Goal: Task Accomplishment & Management: Use online tool/utility

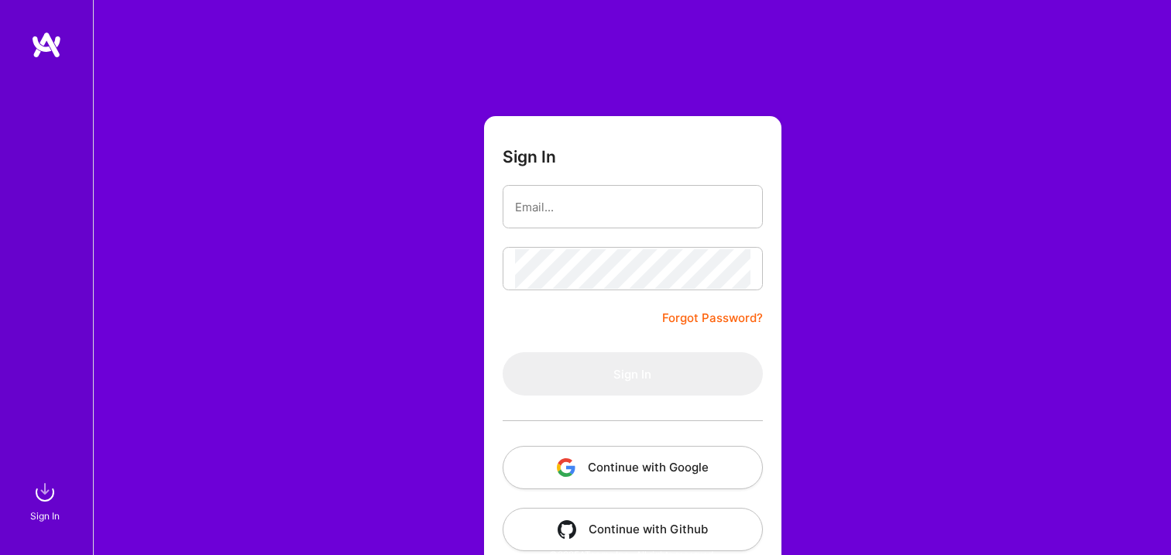
click at [673, 476] on button "Continue with Google" at bounding box center [633, 467] width 260 height 43
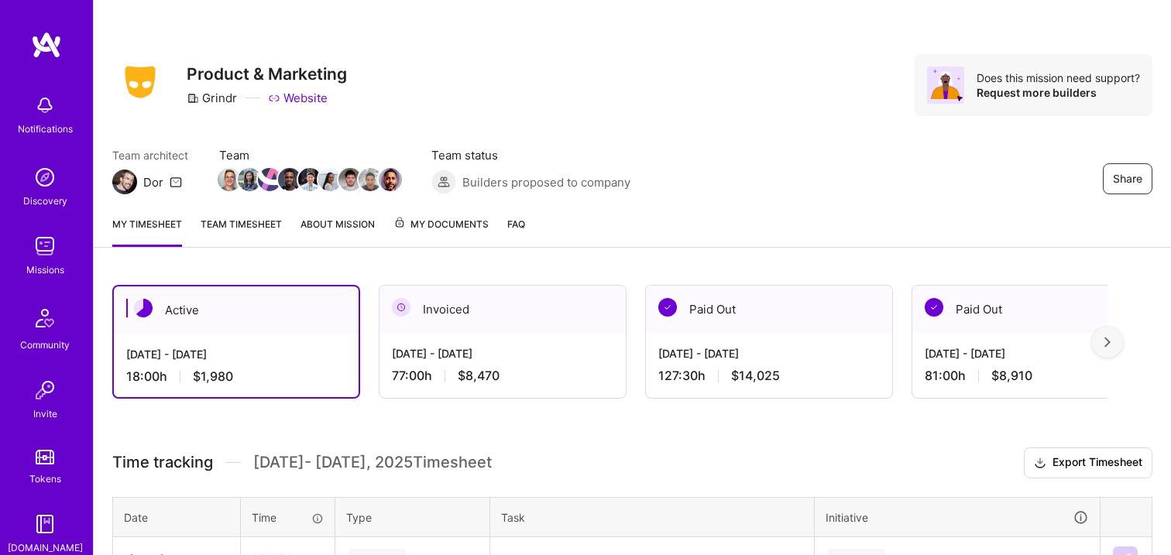
click at [258, 347] on div "[DATE] - [DATE]" at bounding box center [236, 354] width 220 height 16
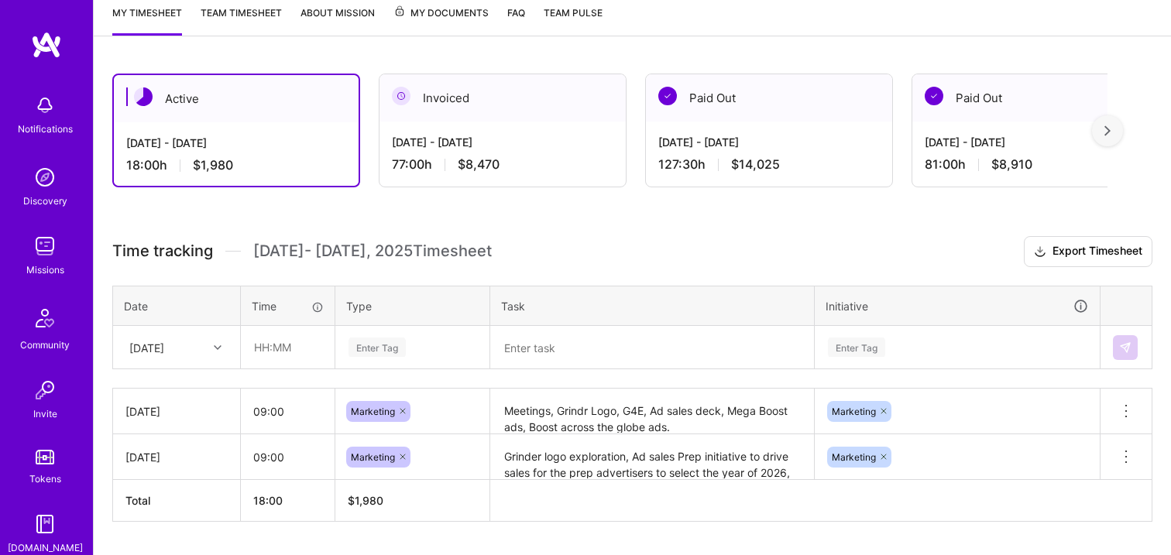
scroll to position [224, 0]
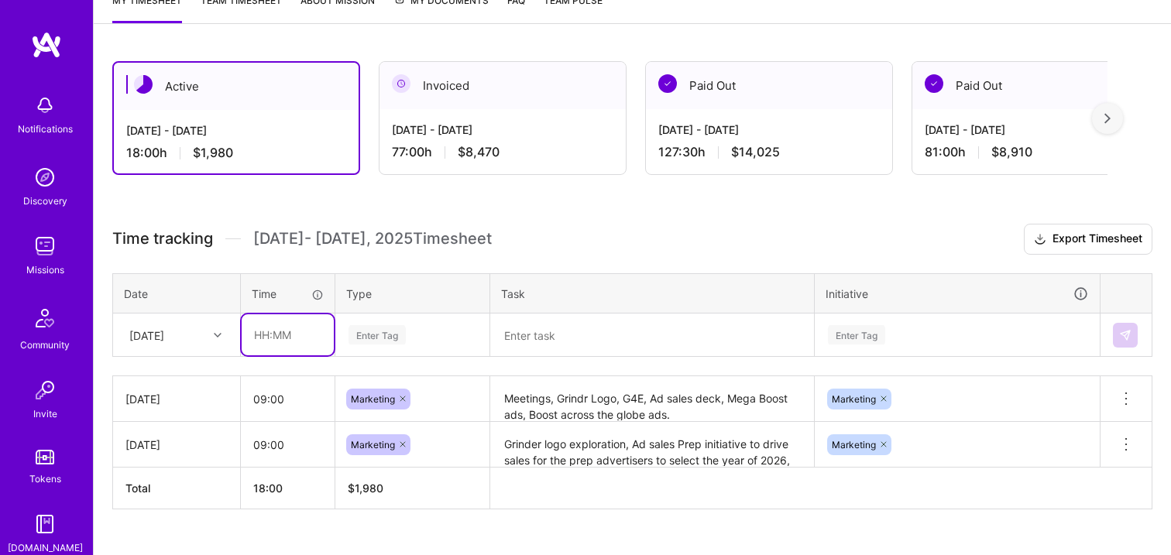
click at [249, 339] on input "text" at bounding box center [288, 335] width 92 height 41
type input "08:00"
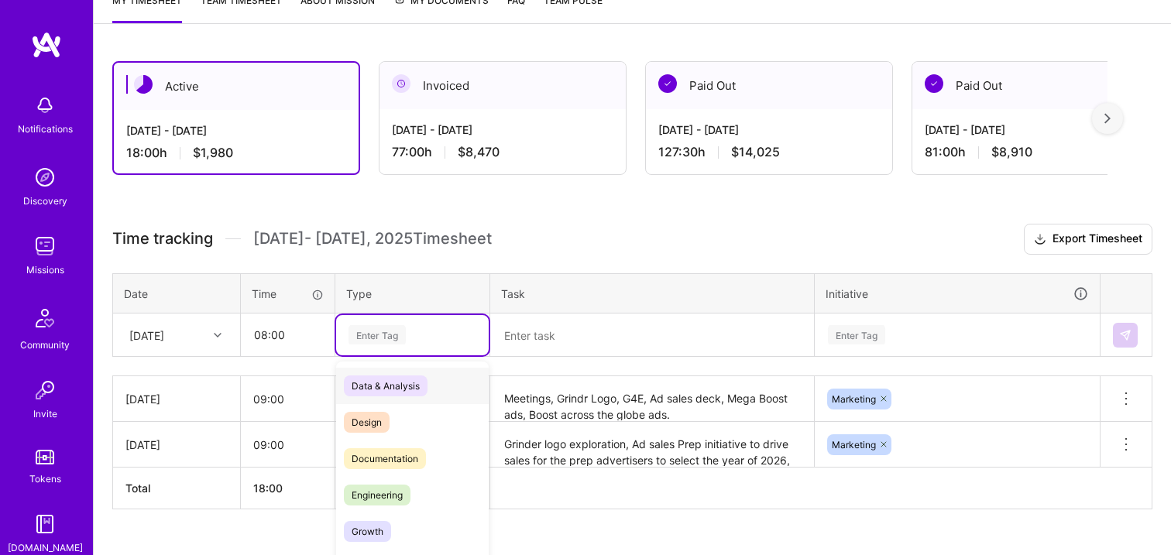
scroll to position [253, 0]
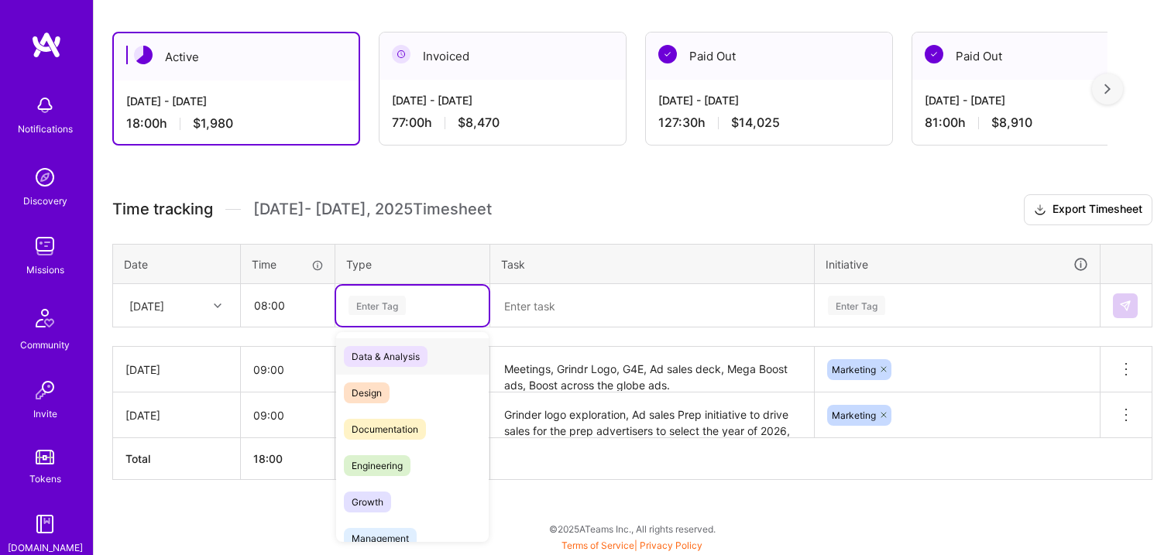
click at [367, 326] on div "option Data & Analysis focused, 0 of 2. 17 results available. Use Up and Down t…" at bounding box center [412, 306] width 153 height 40
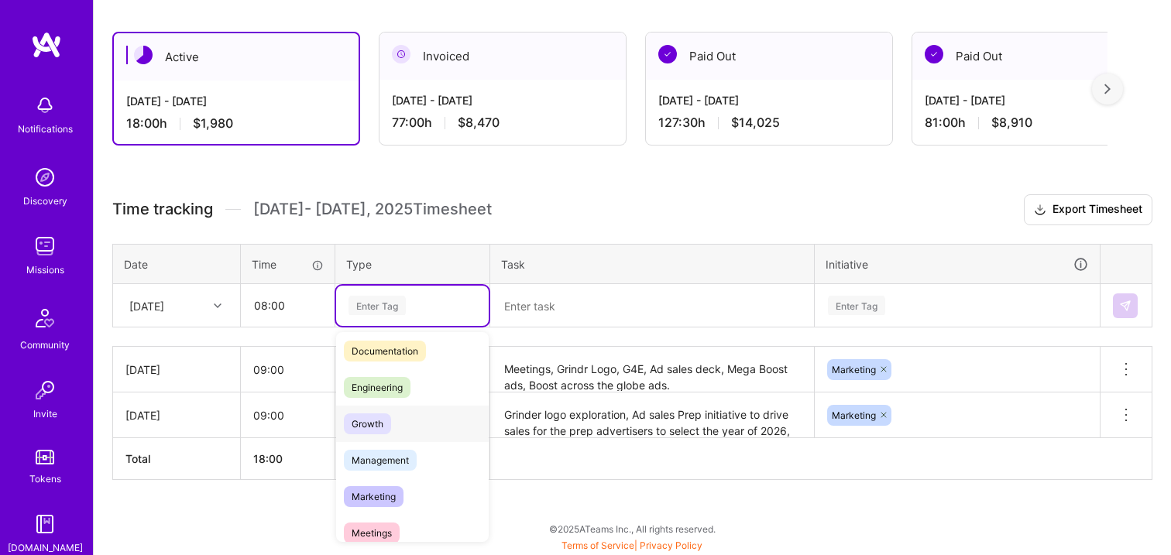
scroll to position [98, 0]
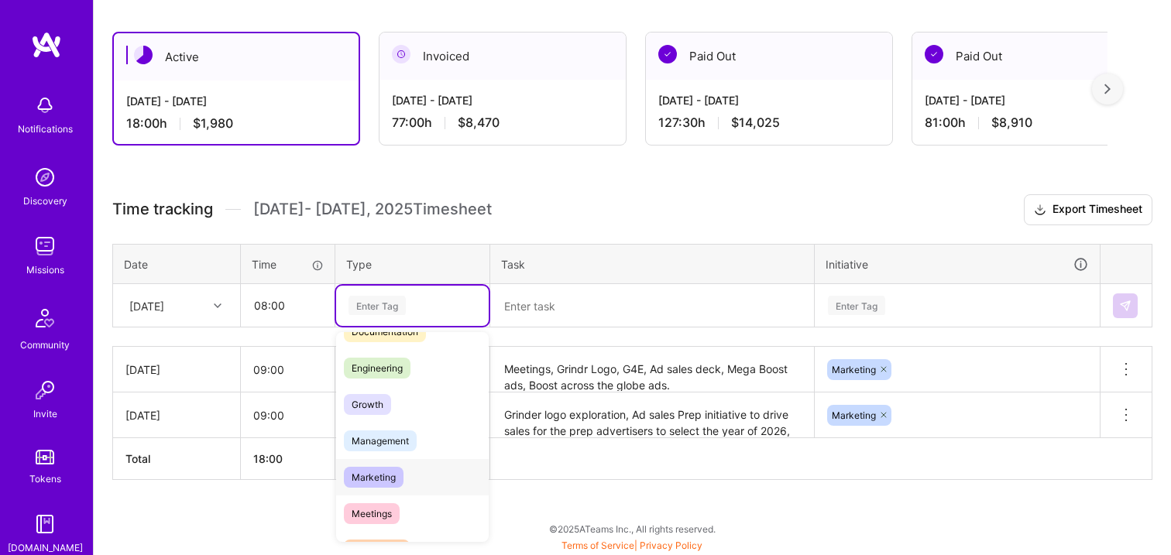
click at [384, 480] on span "Marketing" at bounding box center [374, 477] width 60 height 21
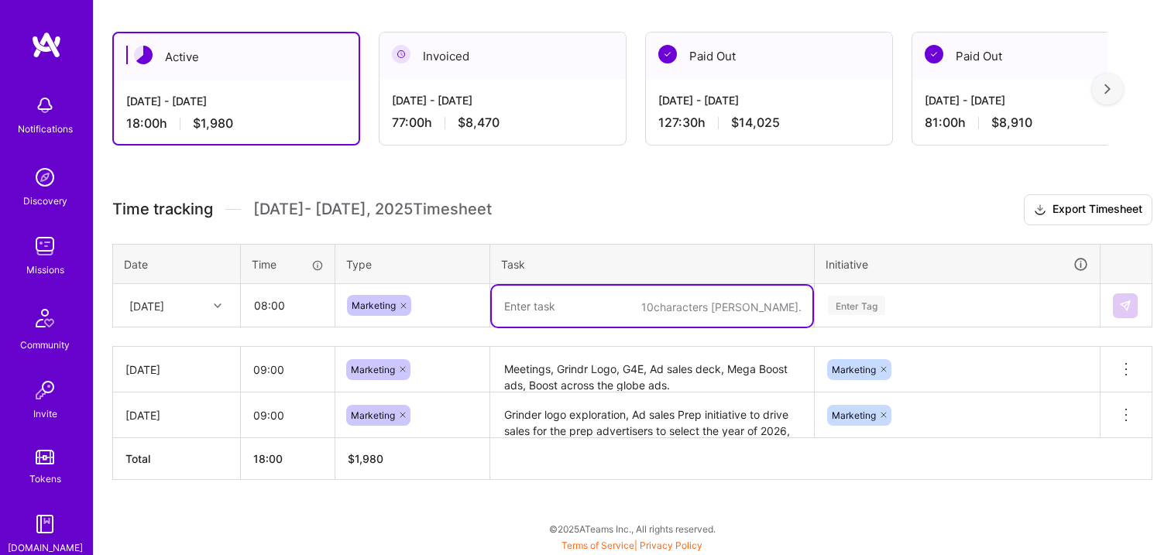
click at [587, 298] on textarea at bounding box center [652, 306] width 321 height 41
click at [469, 183] on div "Active [DATE] - [DATE] 18:00 h $1,980 Invoiced [DATE] - [DATE] 77:00 h $8,470 P…" at bounding box center [633, 284] width 1078 height 543
